Goal: Information Seeking & Learning: Learn about a topic

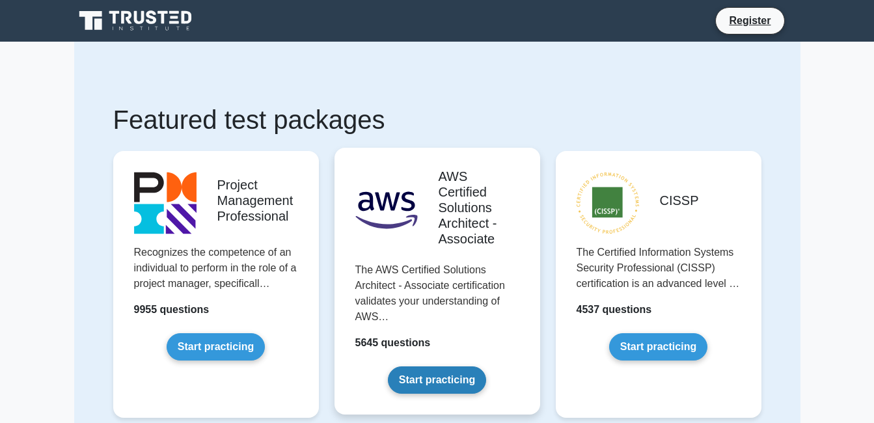
click at [429, 377] on link "Start practicing" at bounding box center [437, 379] width 98 height 27
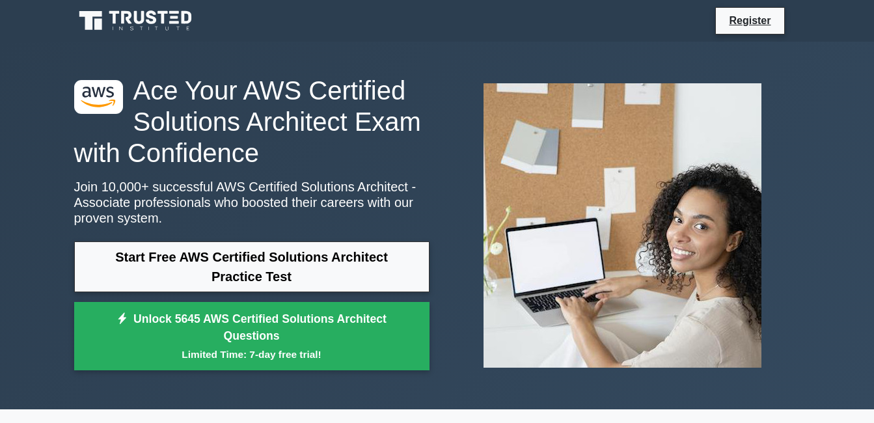
click at [429, 377] on div ".st0{fill:#252F3E;} .st1{fill-rule:evenodd;clip-rule:evenodd;fill:#FF9900;} Ace…" at bounding box center [251, 226] width 371 height 303
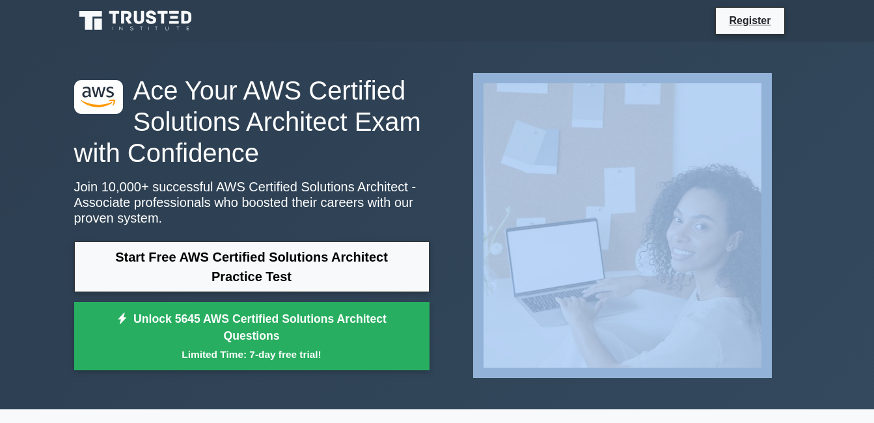
click at [429, 377] on div ".st0{fill:#252F3E;} .st1{fill-rule:evenodd;clip-rule:evenodd;fill:#FF9900;} Ace…" at bounding box center [251, 226] width 371 height 303
drag, startPoint x: 0, startPoint y: 0, endPoint x: 429, endPoint y: 377, distance: 571.3
click at [429, 377] on div ".st0{fill:#252F3E;} .st1{fill-rule:evenodd;clip-rule:evenodd;fill:#FF9900;} Ace…" at bounding box center [251, 226] width 371 height 303
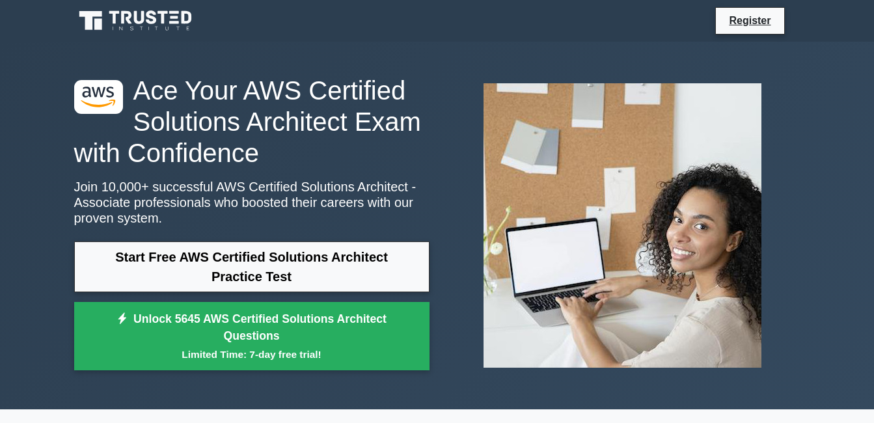
click at [429, 377] on div ".st0{fill:#252F3E;} .st1{fill-rule:evenodd;clip-rule:evenodd;fill:#FF9900;} Ace…" at bounding box center [251, 226] width 371 height 303
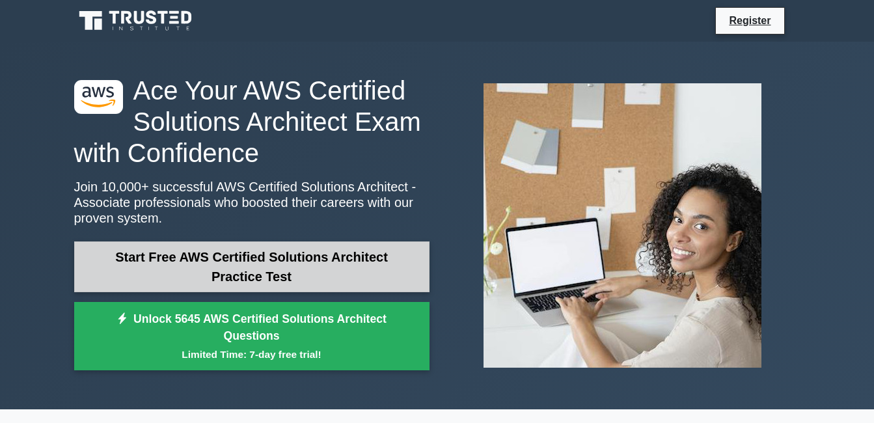
click at [374, 262] on link "Start Free AWS Certified Solutions Architect Practice Test" at bounding box center [251, 266] width 355 height 51
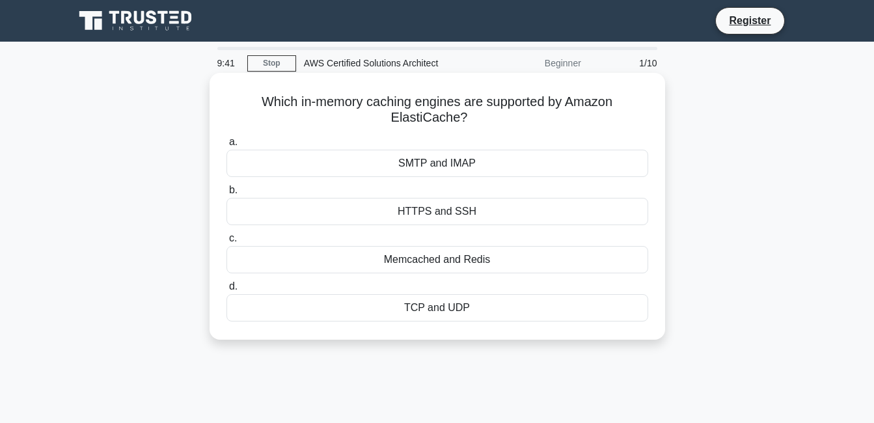
click at [235, 191] on span "b." at bounding box center [233, 189] width 8 height 11
click at [226, 191] on input "b. HTTPS and SSH" at bounding box center [226, 190] width 0 height 8
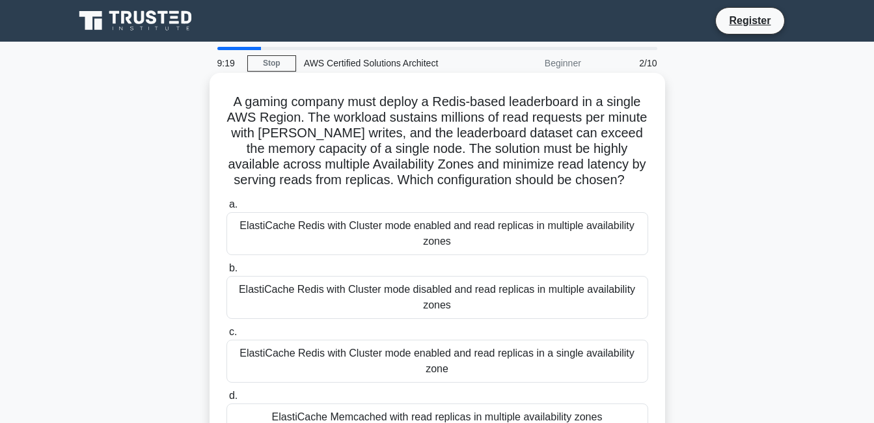
click at [238, 347] on label "c. ElastiCache Redis with Cluster mode enabled and read replicas in a single av…" at bounding box center [437, 353] width 422 height 59
click at [226, 336] on input "c. ElastiCache Redis with Cluster mode enabled and read replicas in a single av…" at bounding box center [226, 332] width 0 height 8
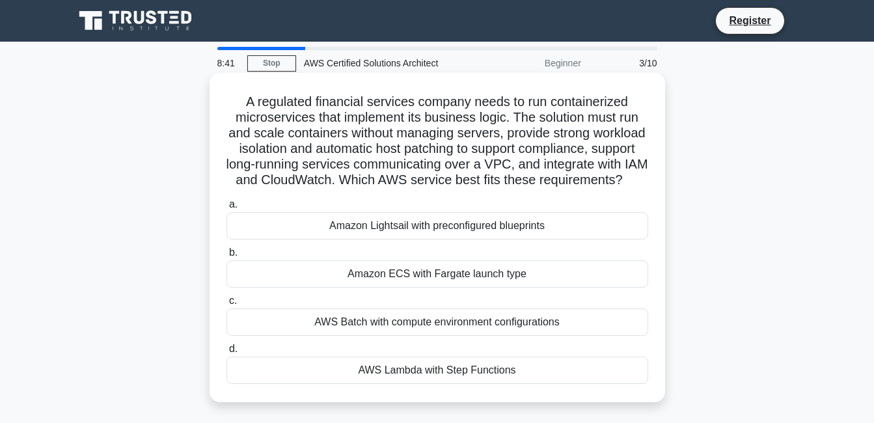
click at [234, 210] on span "a." at bounding box center [233, 203] width 8 height 11
click at [226, 209] on input "a. Amazon Lightsail with preconfigured blueprints" at bounding box center [226, 204] width 0 height 8
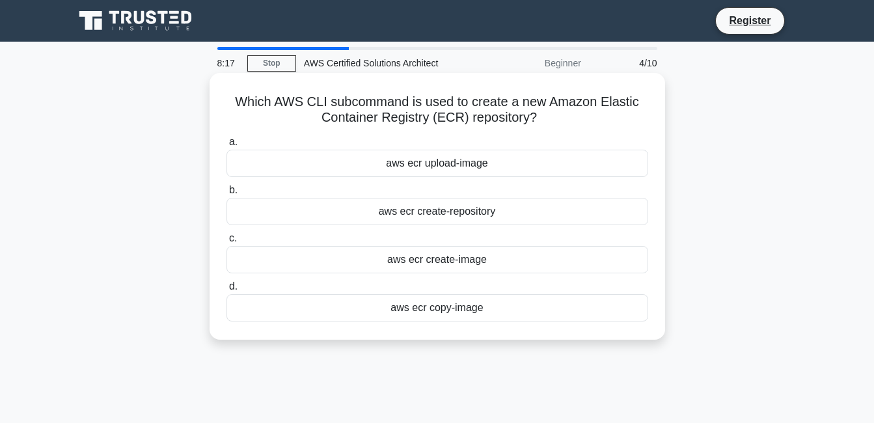
click at [230, 143] on span "a." at bounding box center [233, 141] width 8 height 11
click at [226, 143] on input "a. aws ecr upload-image" at bounding box center [226, 142] width 0 height 8
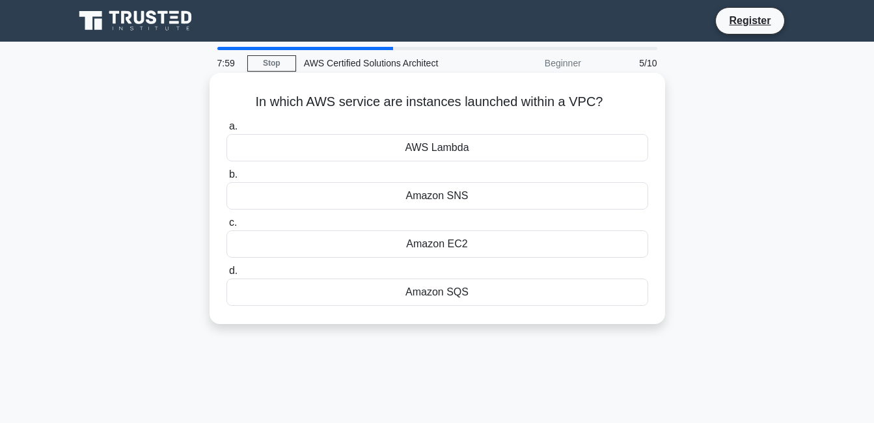
click at [232, 272] on span "d." at bounding box center [233, 270] width 8 height 11
click at [226, 272] on input "d. Amazon SQS" at bounding box center [226, 271] width 0 height 8
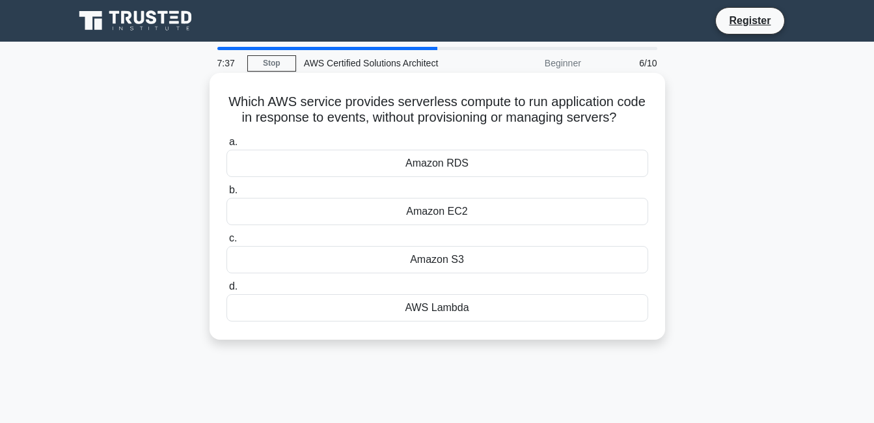
click at [233, 195] on span "b." at bounding box center [233, 189] width 8 height 11
click at [226, 195] on input "b. Amazon EC2" at bounding box center [226, 190] width 0 height 8
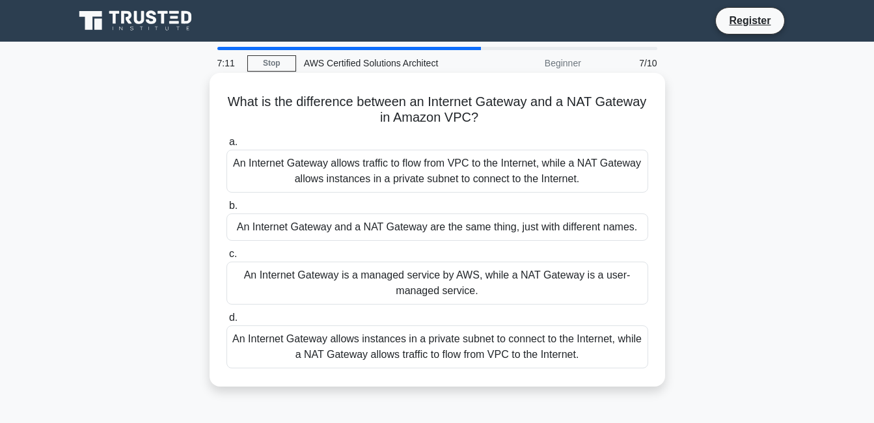
click at [234, 143] on span "a." at bounding box center [233, 141] width 8 height 11
click at [226, 143] on input "a. An Internet Gateway allows traffic to flow from VPC to the Internet, while a…" at bounding box center [226, 142] width 0 height 8
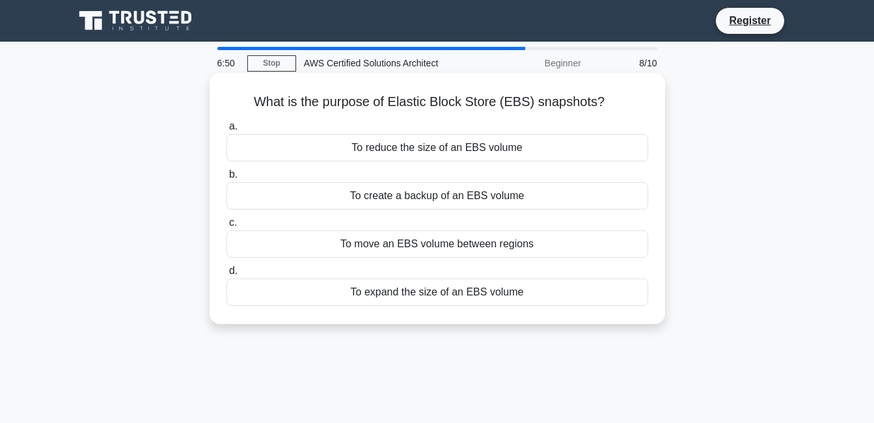
click at [233, 176] on span "b." at bounding box center [233, 174] width 8 height 11
click at [226, 176] on input "b. To create a backup of an EBS volume" at bounding box center [226, 174] width 0 height 8
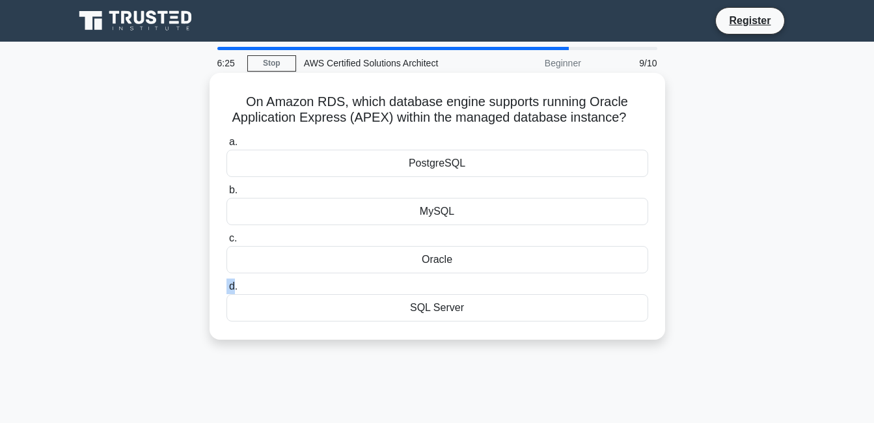
drag, startPoint x: 208, startPoint y: 288, endPoint x: 234, endPoint y: 279, distance: 28.2
click at [234, 279] on div "On Amazon RDS, which database engine supports running Oracle Application Expres…" at bounding box center [437, 217] width 742 height 282
drag, startPoint x: 234, startPoint y: 279, endPoint x: 238, endPoint y: 295, distance: 16.0
click at [238, 295] on label "d. SQL Server" at bounding box center [437, 300] width 422 height 43
click at [226, 291] on input "d. SQL Server" at bounding box center [226, 286] width 0 height 8
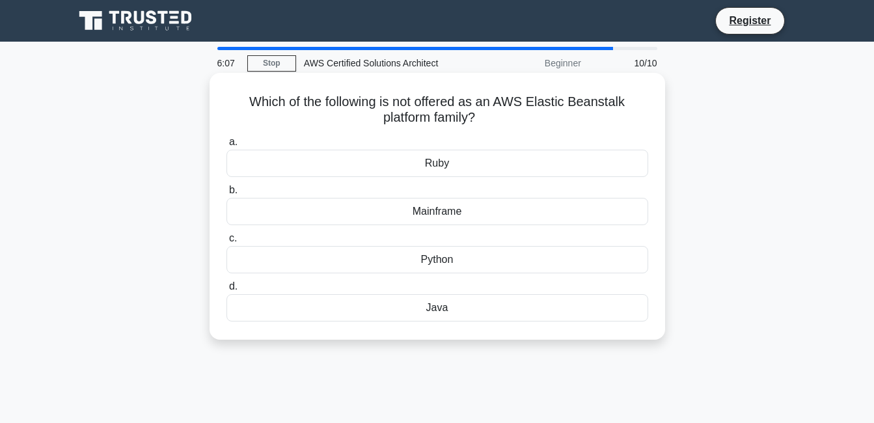
click at [234, 141] on span "a." at bounding box center [233, 141] width 8 height 11
click at [226, 141] on input "a. Ruby" at bounding box center [226, 142] width 0 height 8
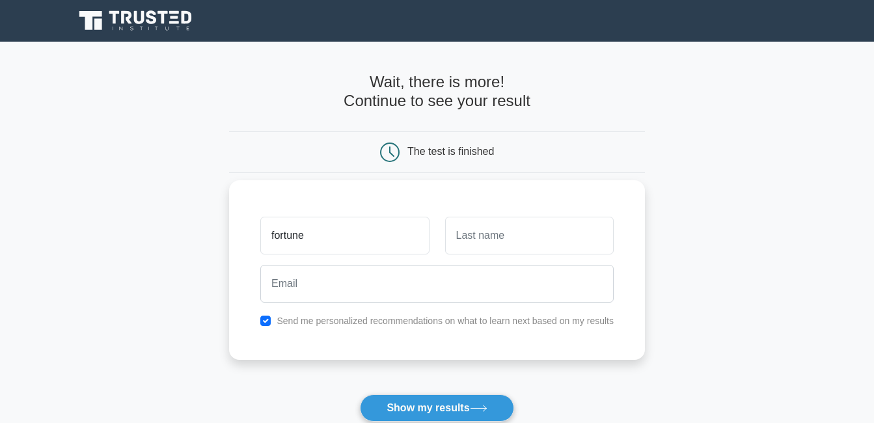
type input "fortune"
click at [526, 235] on input "text" at bounding box center [529, 236] width 169 height 38
type input "Agbofa"
click at [273, 236] on input "fortune" at bounding box center [344, 236] width 169 height 38
click at [310, 238] on input "fortune" at bounding box center [344, 236] width 169 height 38
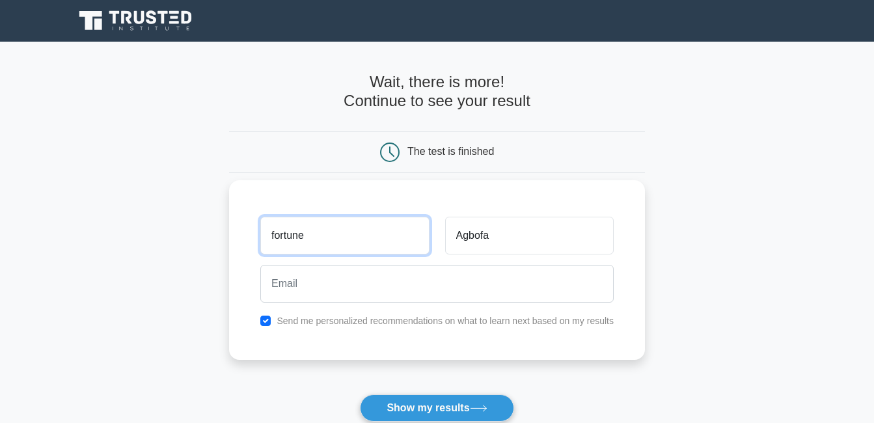
click at [360, 394] on button "Show my results" at bounding box center [437, 407] width 154 height 27
click at [306, 238] on input "fortune" at bounding box center [344, 236] width 169 height 38
type input "f"
type input "Fortune"
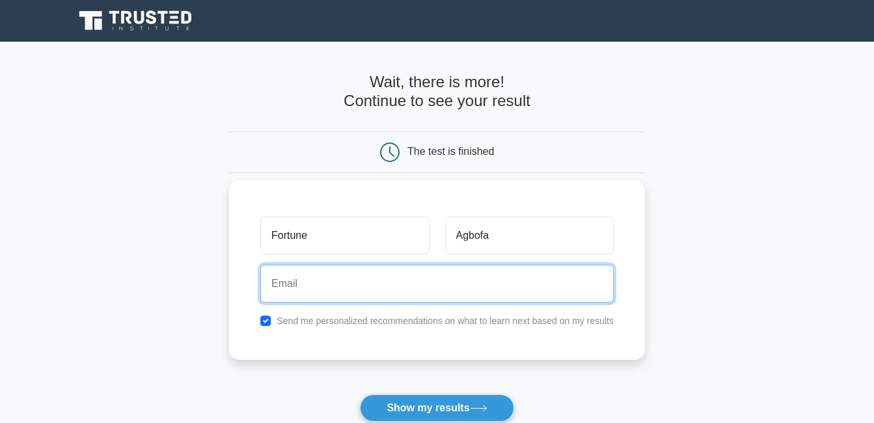
click at [304, 286] on input "email" at bounding box center [436, 284] width 353 height 38
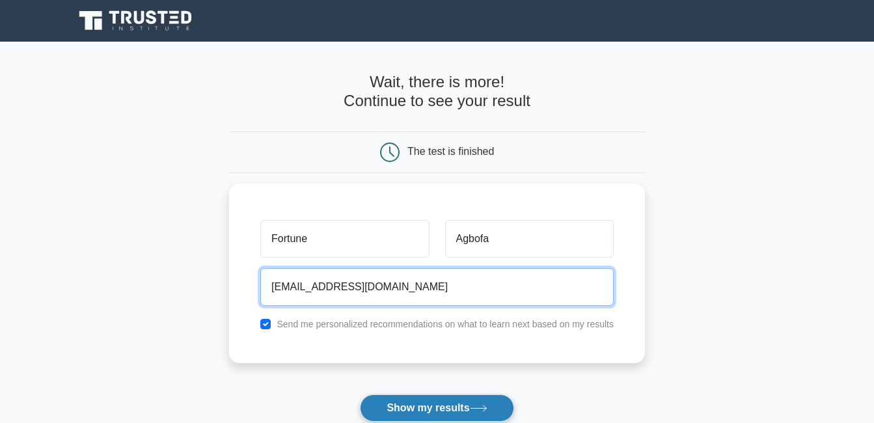
type input "fortuneagbofa79@gmail.com"
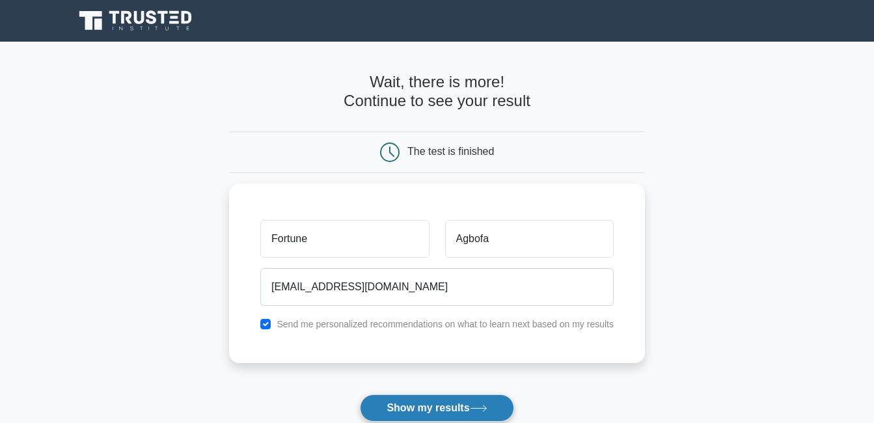
click at [444, 402] on button "Show my results" at bounding box center [437, 407] width 154 height 27
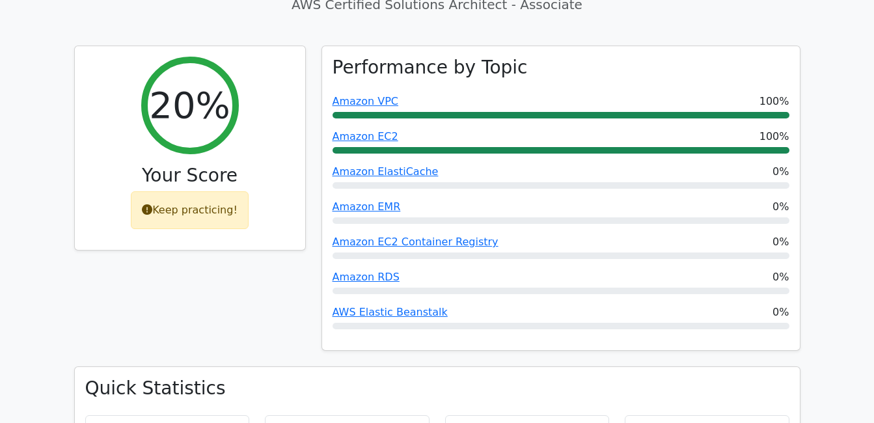
scroll to position [547, 0]
